Goal: Navigation & Orientation: Understand site structure

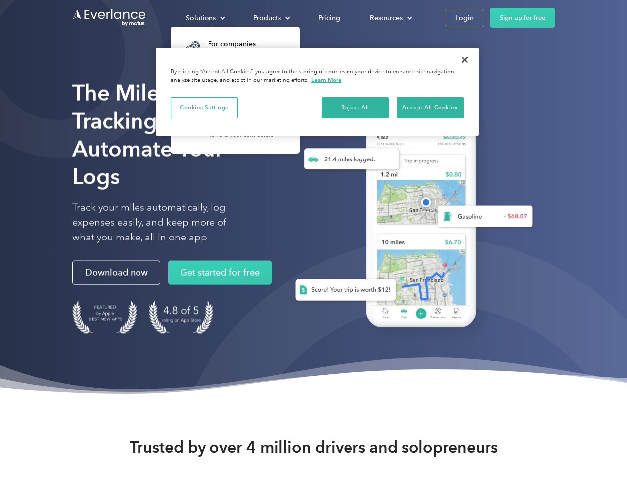
click at [205, 18] on div "Solutions" at bounding box center [201, 18] width 30 height 12
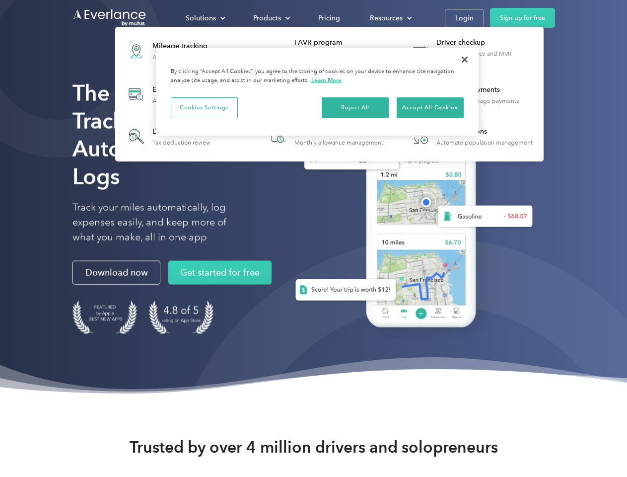
click at [271, 18] on div "Products" at bounding box center [267, 18] width 28 height 12
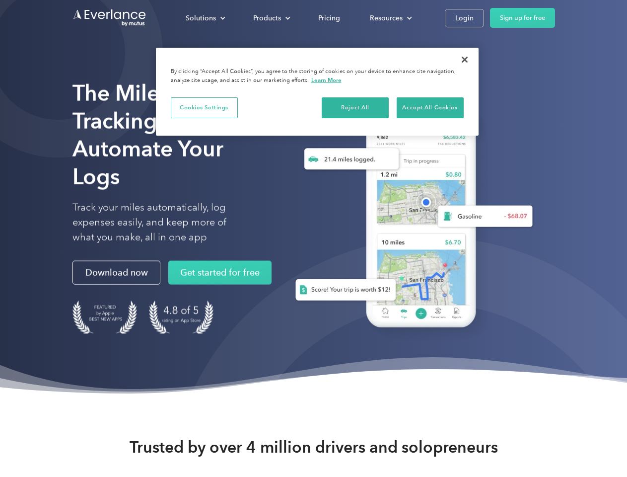
click at [390, 18] on div "Resources" at bounding box center [386, 18] width 33 height 12
click at [204, 107] on button "Cookies Settings" at bounding box center [204, 107] width 67 height 21
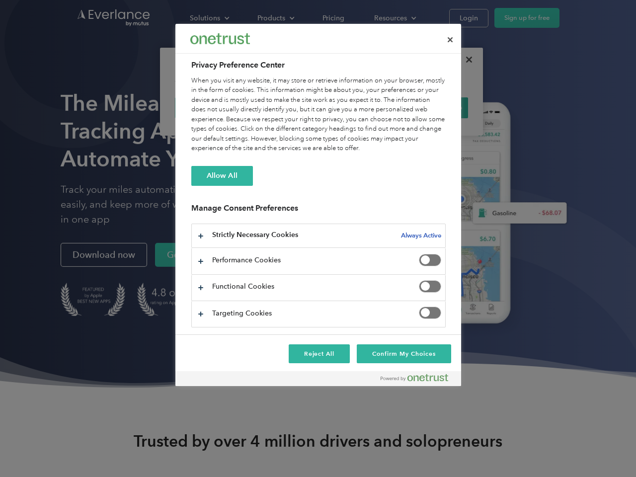
click at [356, 107] on div "When you visit any website, it may store or retrieve information on your browse…" at bounding box center [318, 114] width 254 height 77
click at [430, 107] on div "When you visit any website, it may store or retrieve information on your browse…" at bounding box center [318, 114] width 254 height 77
click at [465, 60] on div at bounding box center [318, 238] width 636 height 477
